Goal: Task Accomplishment & Management: Complete application form

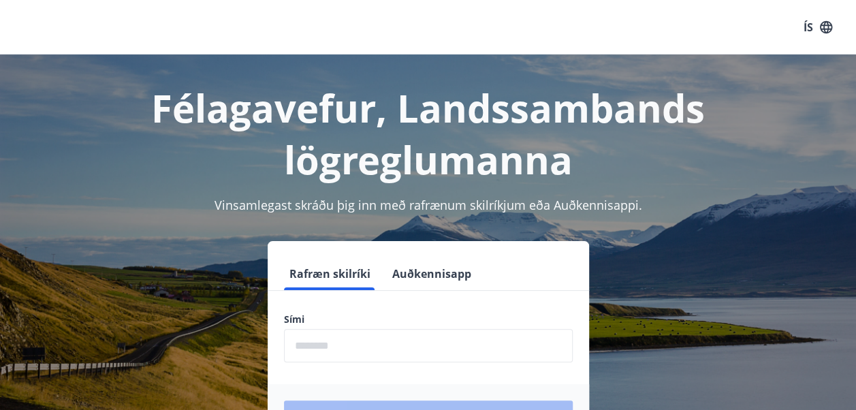
click at [434, 350] on input "phone" at bounding box center [428, 345] width 289 height 33
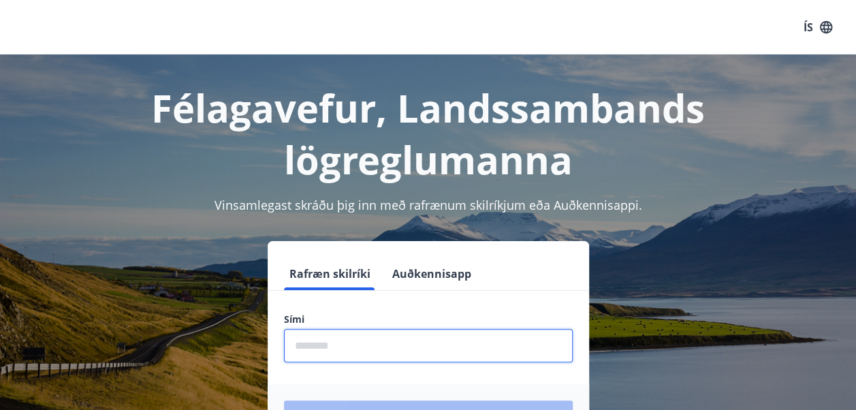
type input "********"
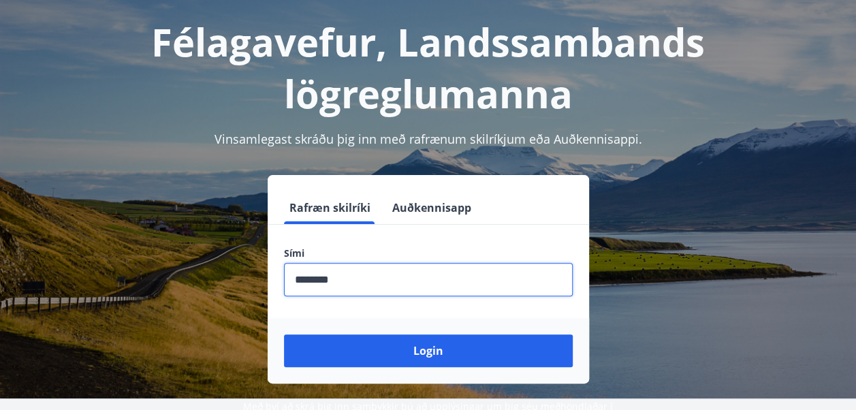
scroll to position [136, 0]
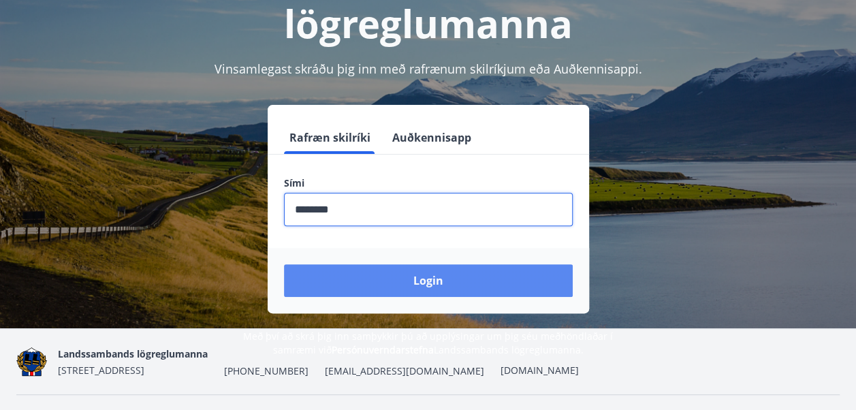
click at [455, 276] on button "Login" at bounding box center [428, 280] width 289 height 33
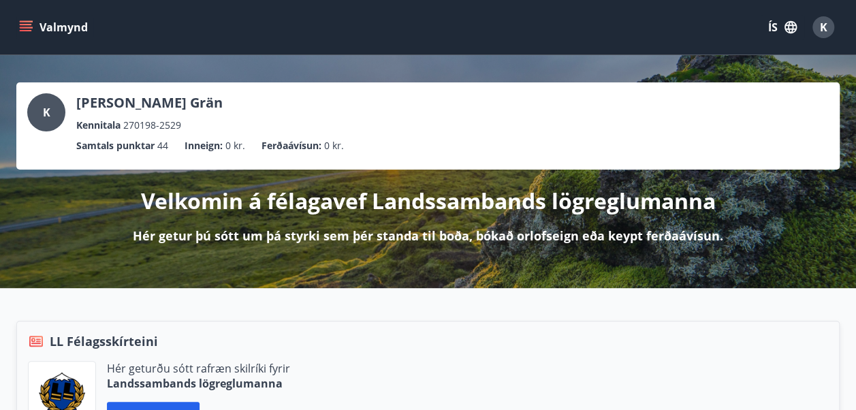
click at [12, 30] on div "Valmynd ÍS K" at bounding box center [428, 27] width 856 height 54
click at [14, 30] on div "Valmynd ÍS K" at bounding box center [428, 27] width 856 height 54
click at [17, 27] on button "Valmynd" at bounding box center [54, 27] width 77 height 25
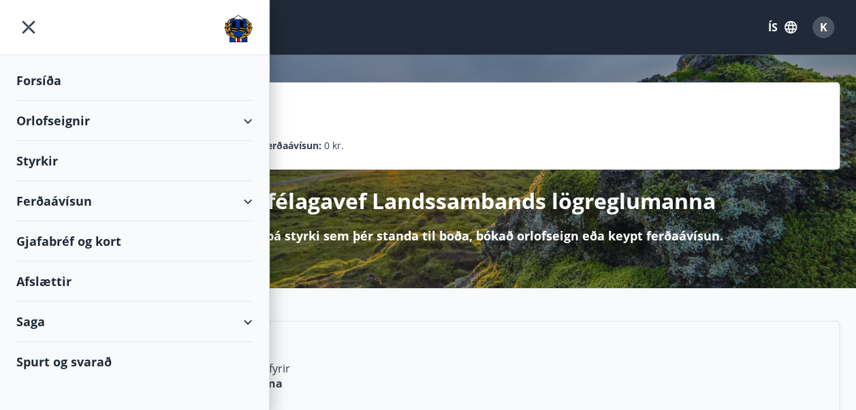
click at [48, 153] on div "Styrkir" at bounding box center [134, 161] width 236 height 40
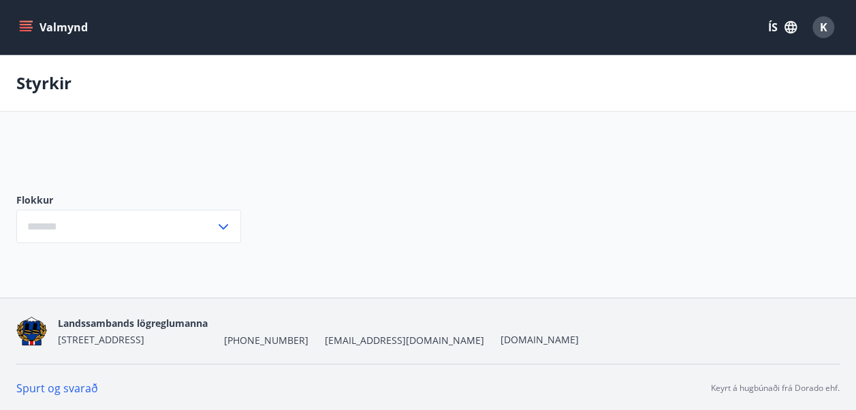
type input "***"
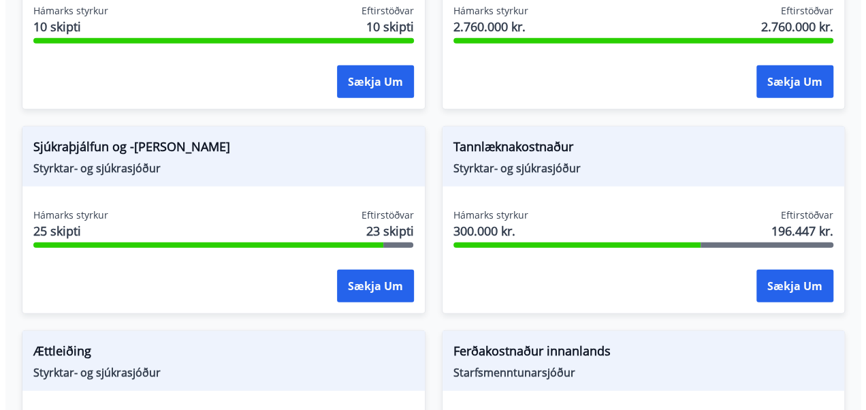
scroll to position [1634, 0]
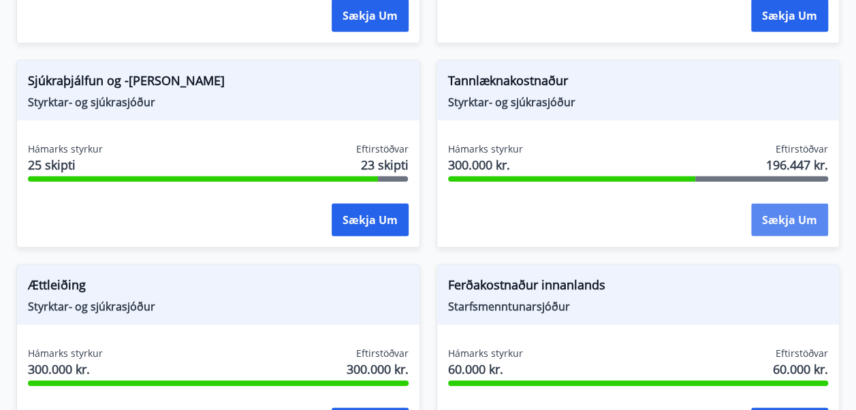
click at [798, 221] on button "Sækja um" at bounding box center [789, 220] width 77 height 33
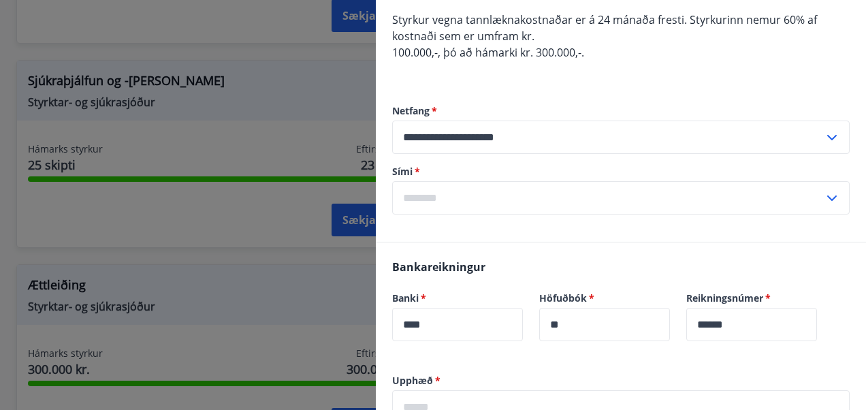
scroll to position [136, 0]
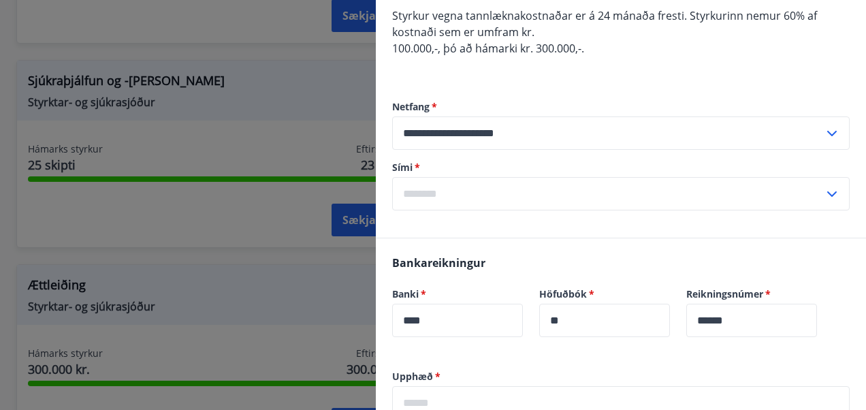
click at [439, 189] on input "text" at bounding box center [608, 193] width 432 height 33
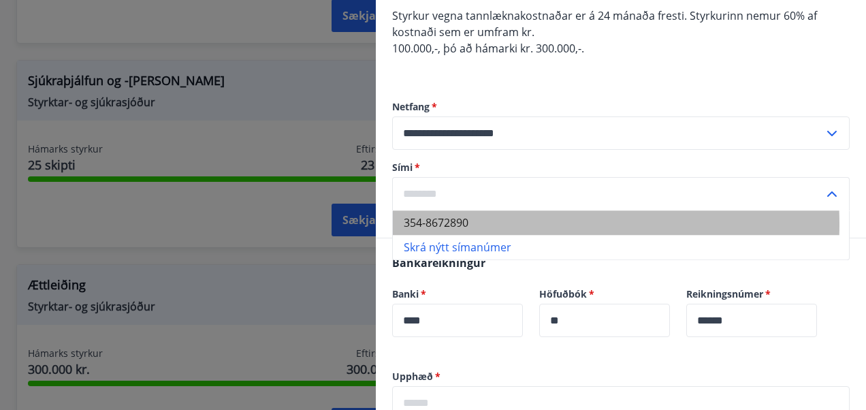
click at [449, 224] on li "354-8672890" at bounding box center [621, 222] width 456 height 25
type input "**********"
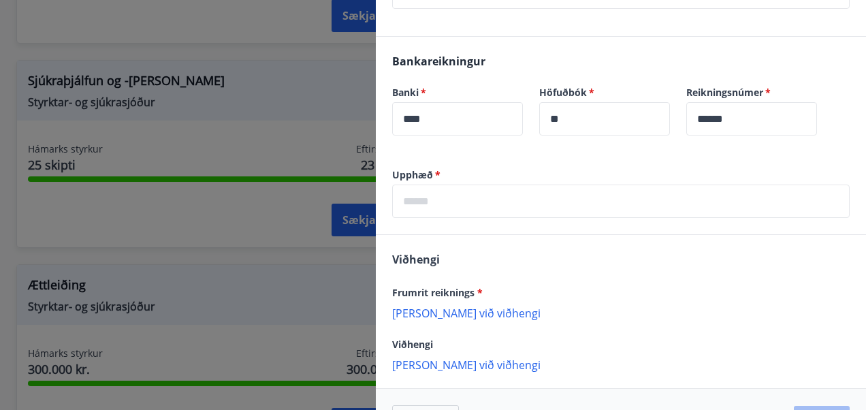
scroll to position [341, 0]
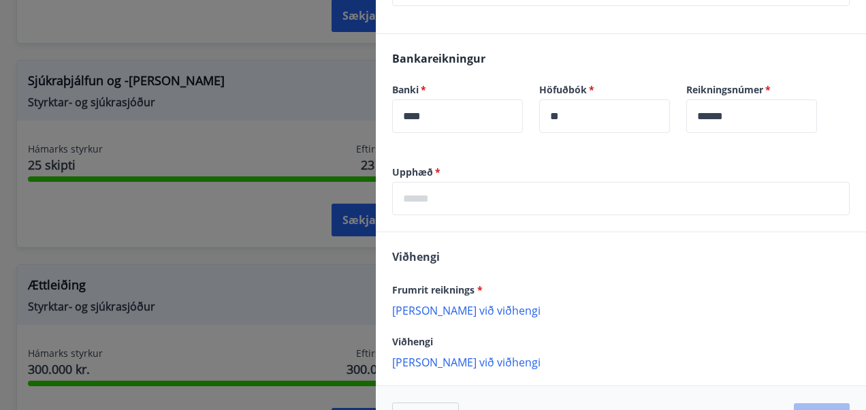
click at [456, 200] on input "text" at bounding box center [621, 198] width 458 height 33
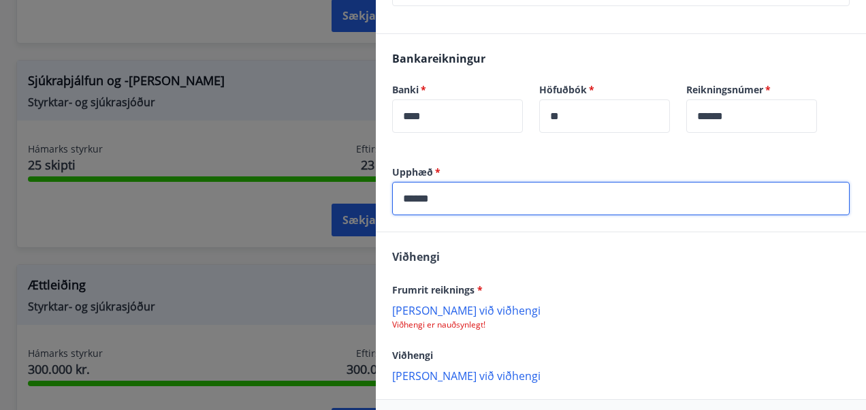
type input "******"
click at [441, 303] on p "[PERSON_NAME] við viðhengi" at bounding box center [621, 310] width 458 height 14
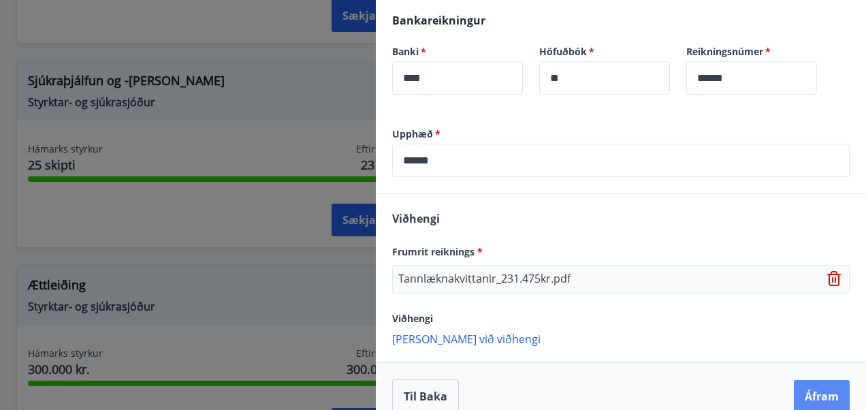
scroll to position [397, 0]
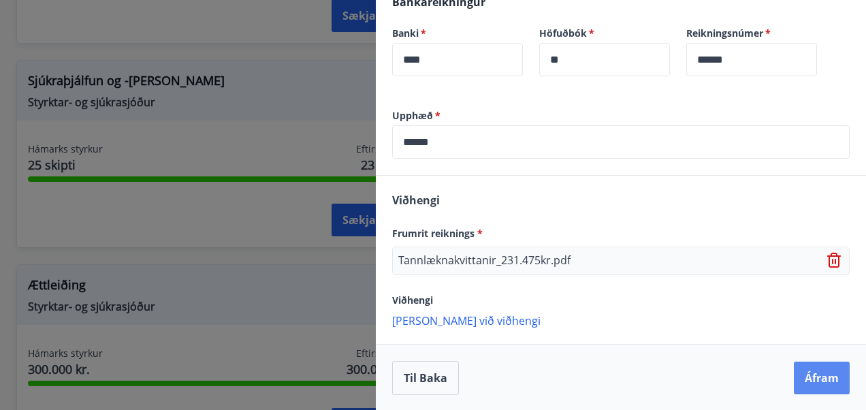
click at [813, 374] on button "Áfram" at bounding box center [822, 378] width 56 height 33
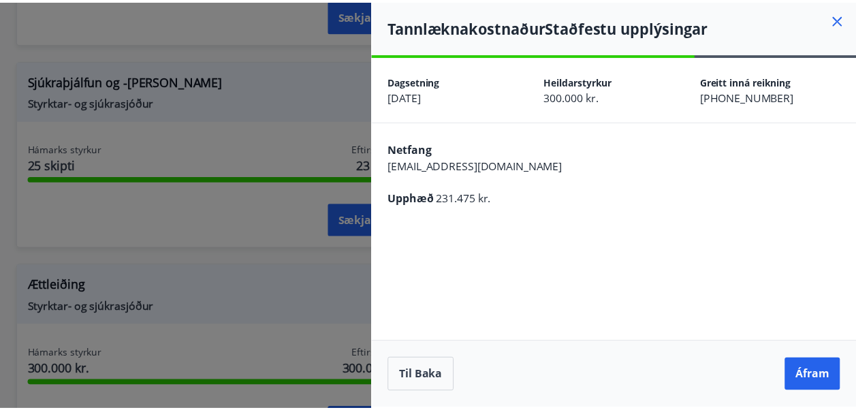
scroll to position [0, 0]
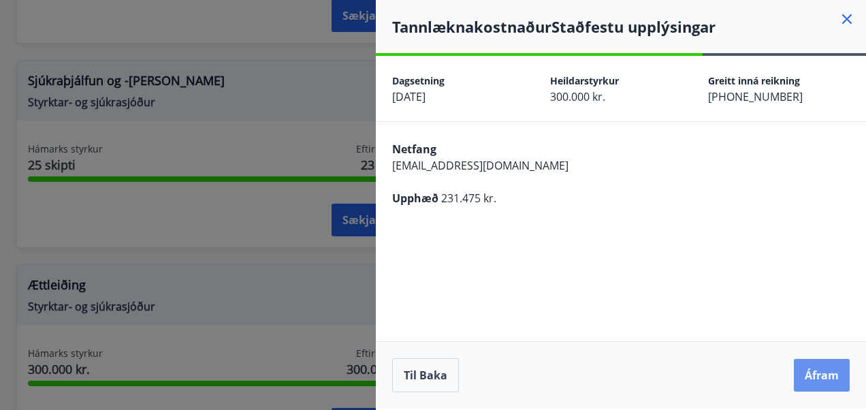
click at [813, 374] on button "Áfram" at bounding box center [822, 375] width 56 height 33
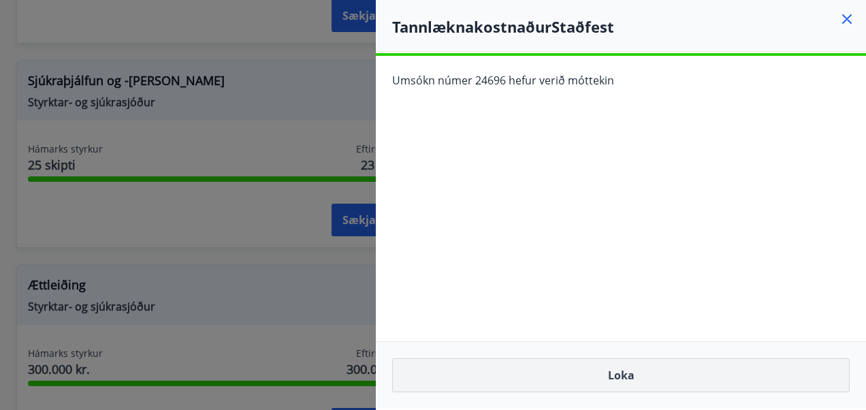
click at [552, 375] on button "Loka" at bounding box center [621, 375] width 458 height 34
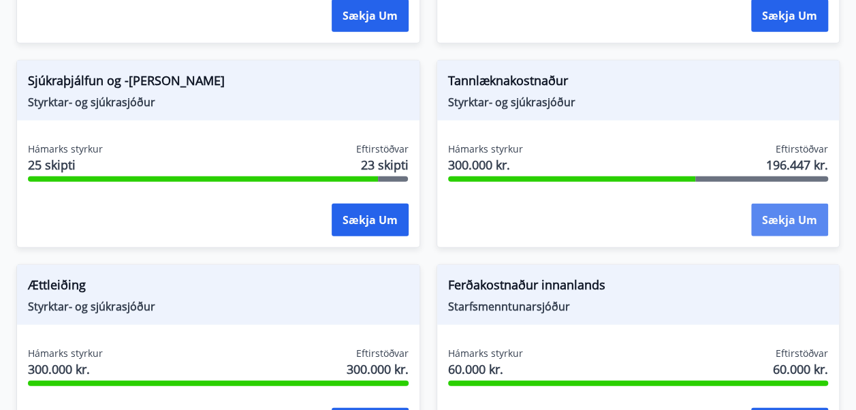
click at [784, 208] on button "Sækja um" at bounding box center [789, 220] width 77 height 33
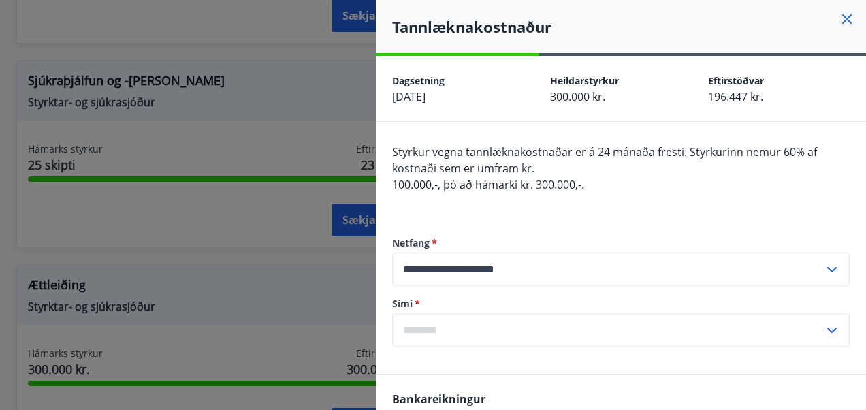
click at [116, 183] on div at bounding box center [433, 205] width 866 height 410
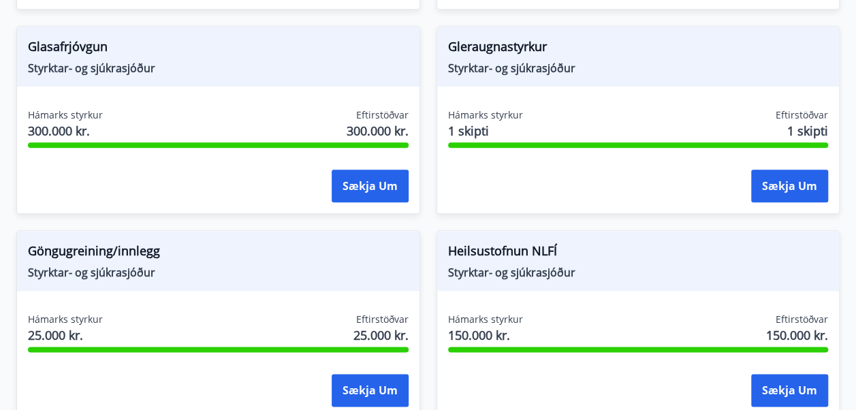
scroll to position [712, 0]
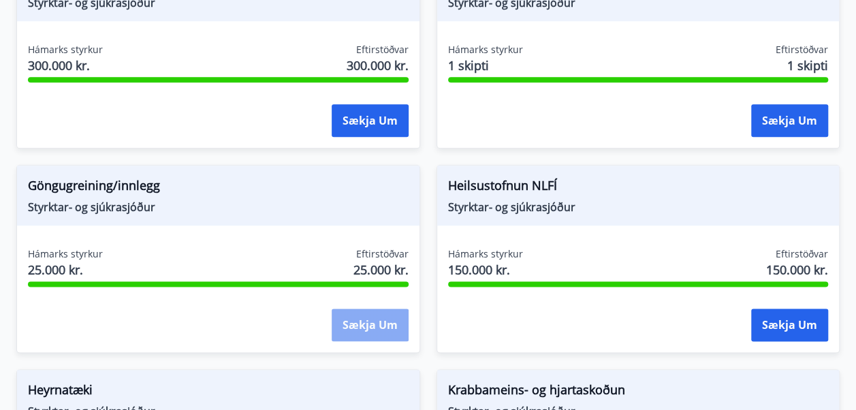
click at [392, 327] on button "Sækja um" at bounding box center [370, 325] width 77 height 33
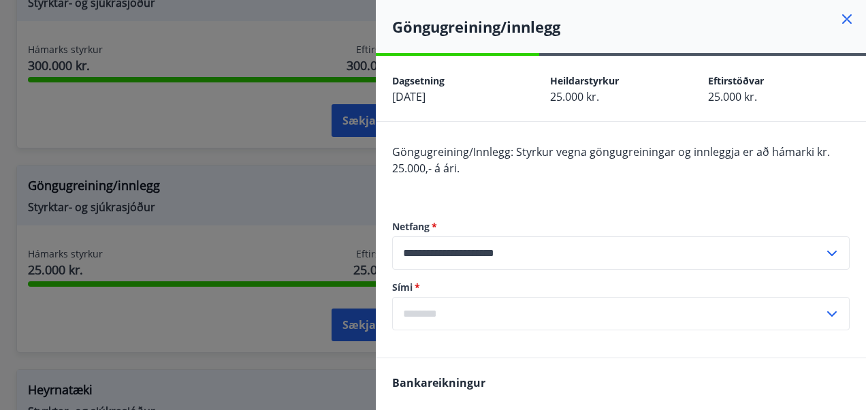
click at [293, 212] on div at bounding box center [433, 205] width 866 height 410
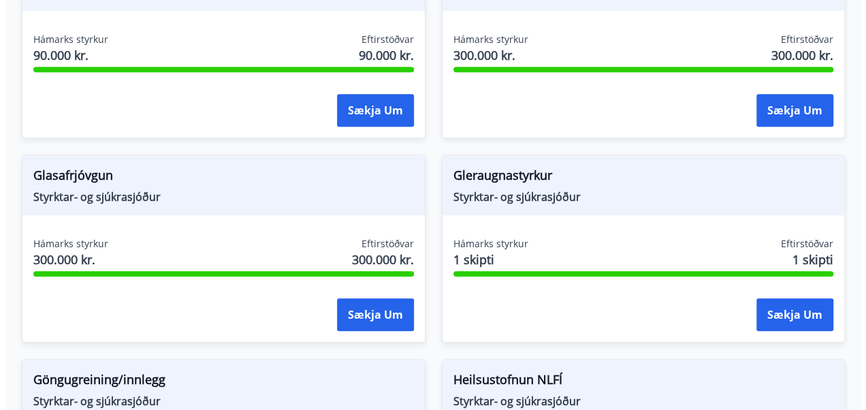
scroll to position [508, 0]
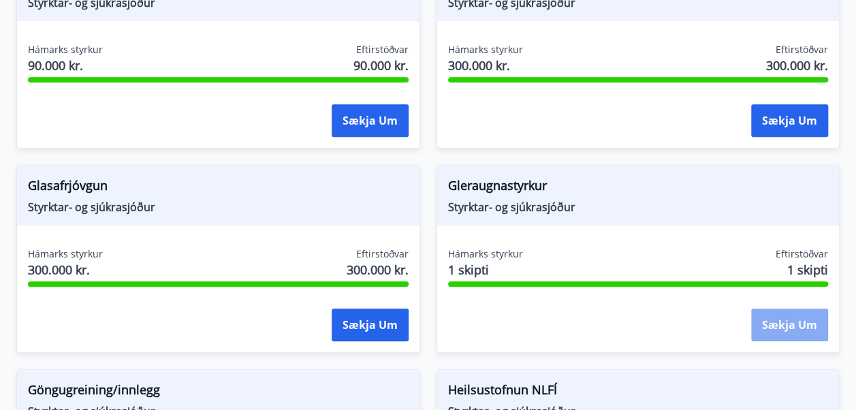
click at [800, 324] on button "Sækja um" at bounding box center [789, 325] width 77 height 33
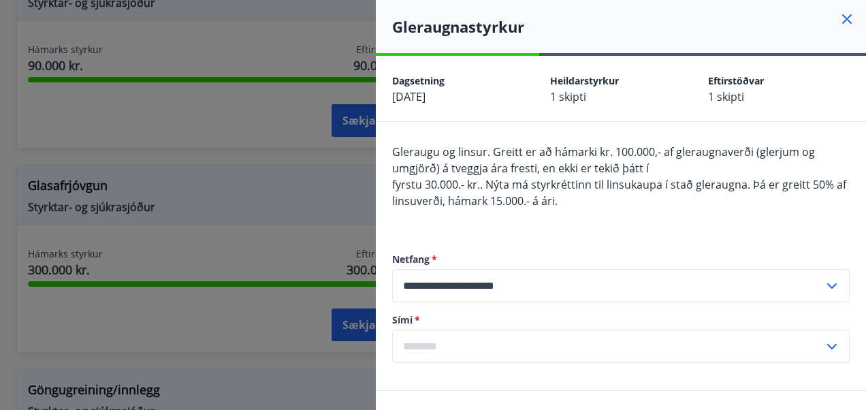
click at [231, 197] on div at bounding box center [433, 205] width 866 height 410
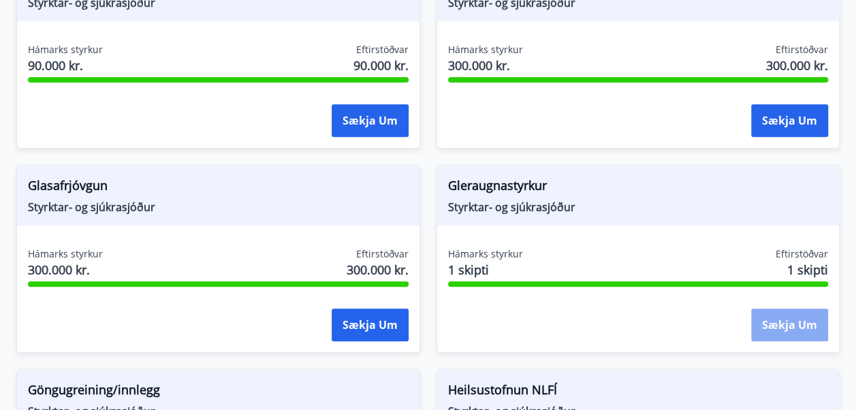
click at [766, 323] on button "Sækja um" at bounding box center [789, 325] width 77 height 33
